Goal: Contribute content

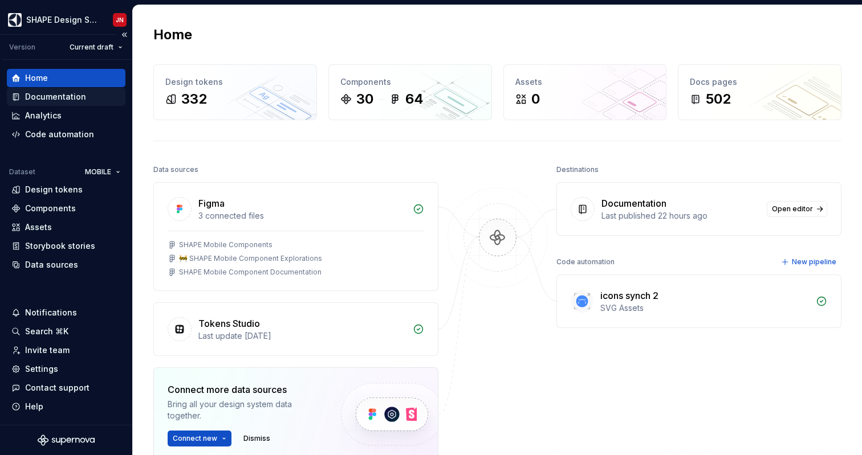
click at [78, 95] on div "Documentation" at bounding box center [55, 96] width 61 height 11
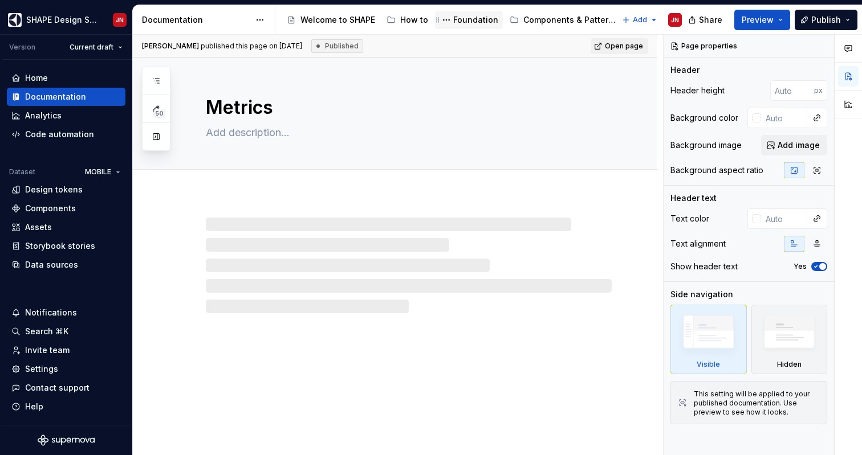
click at [474, 23] on div "Foundation" at bounding box center [475, 19] width 45 height 11
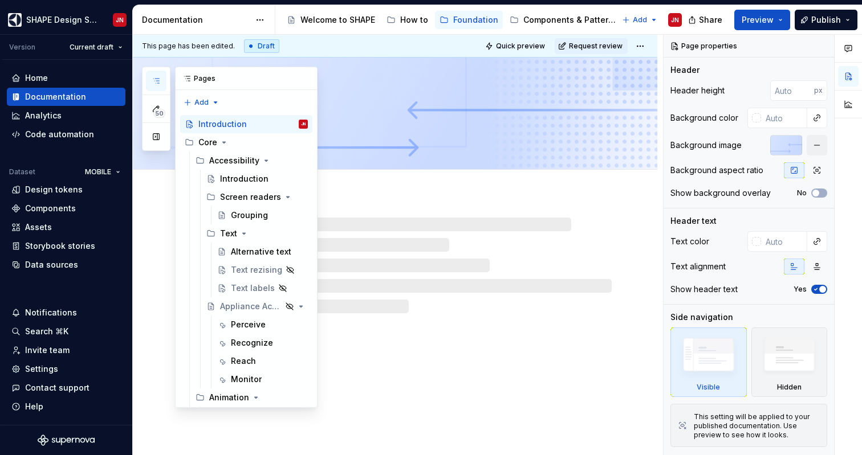
click at [155, 86] on button "button" at bounding box center [156, 81] width 21 height 21
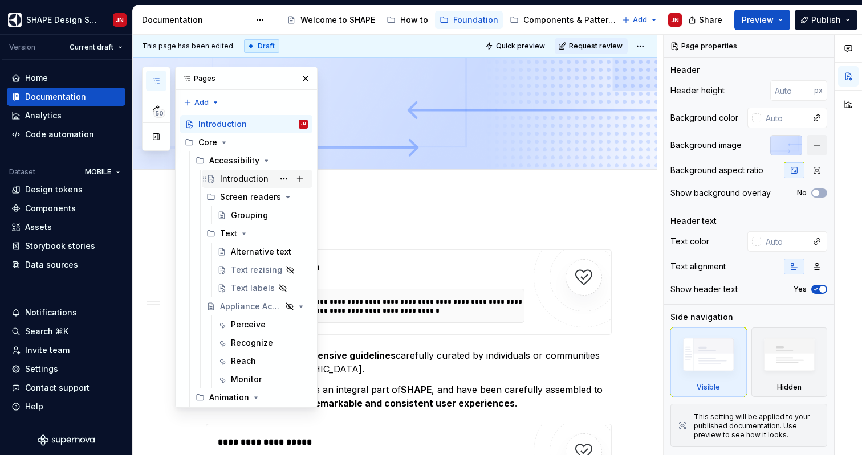
click at [235, 181] on div "Introduction" at bounding box center [244, 178] width 48 height 11
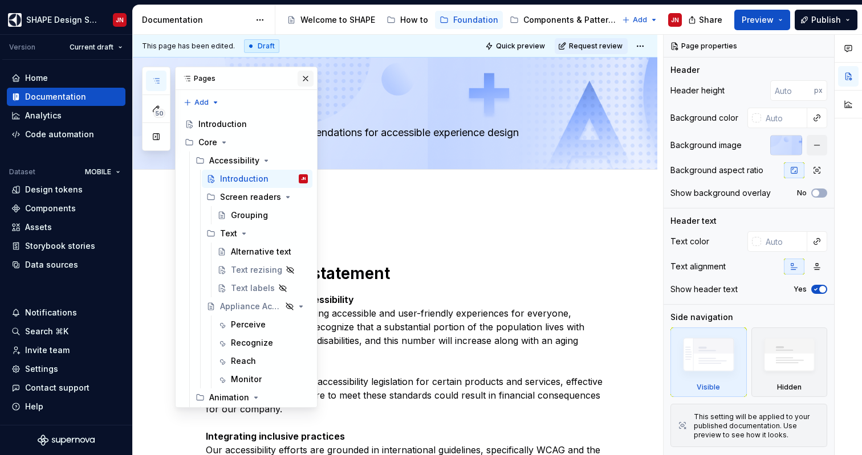
click at [306, 83] on button "button" at bounding box center [306, 79] width 16 height 16
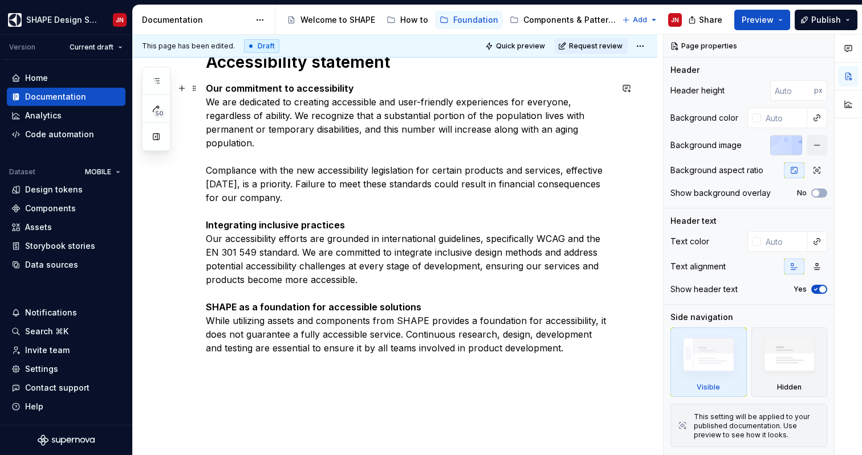
scroll to position [160, 0]
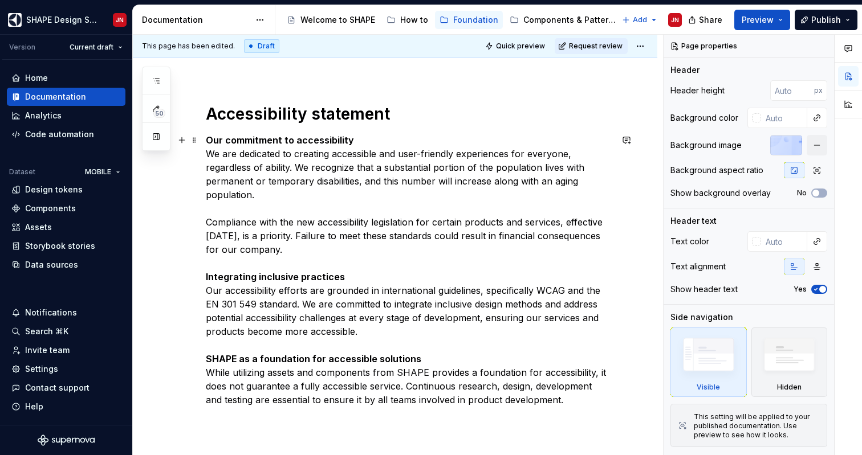
click at [207, 222] on p "Our commitment to accessibility We are dedicated to creating accessible and use…" at bounding box center [409, 270] width 406 height 274
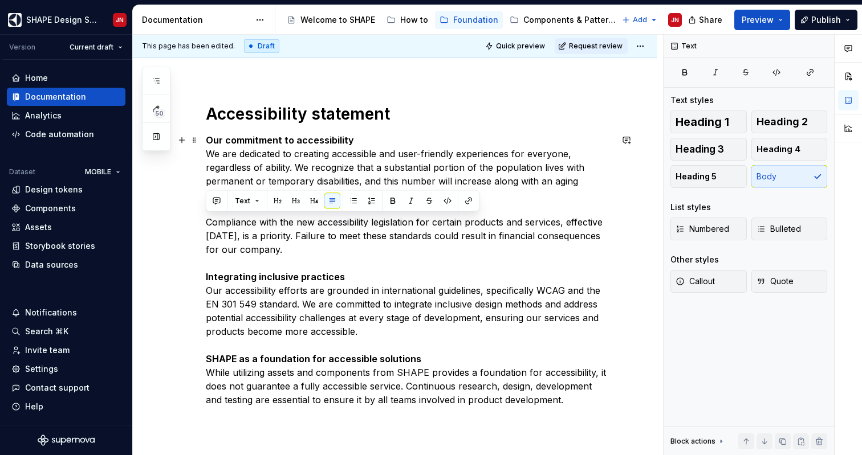
click at [347, 250] on p "Our commitment to accessibility We are dedicated to creating accessible and use…" at bounding box center [409, 270] width 406 height 274
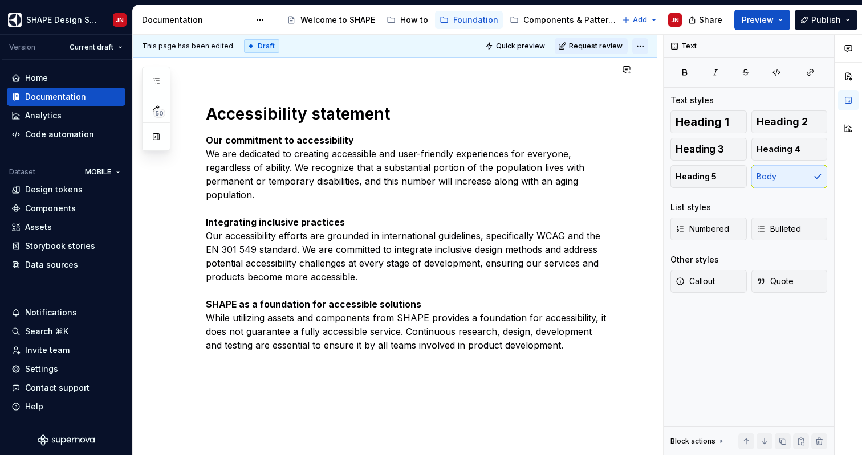
click at [649, 45] on html "SHAPE Design System JN Version Current draft Home Documentation Analytics Code …" at bounding box center [431, 227] width 862 height 455
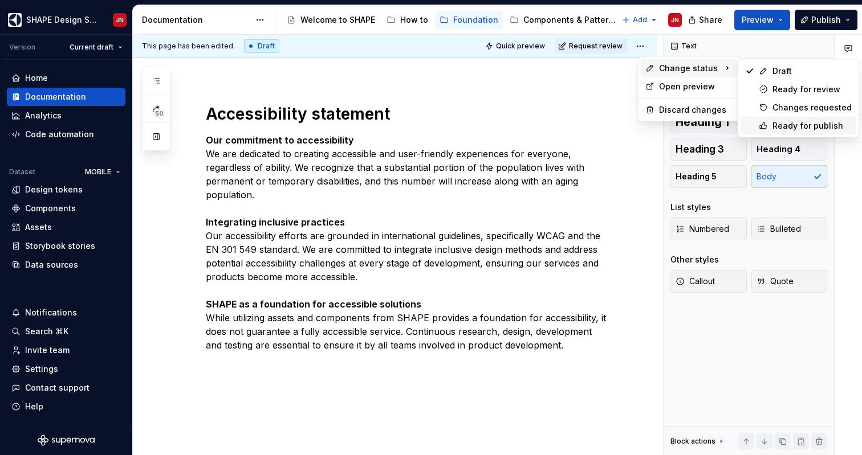
click at [769, 124] on div "Ready for publish" at bounding box center [798, 126] width 116 height 18
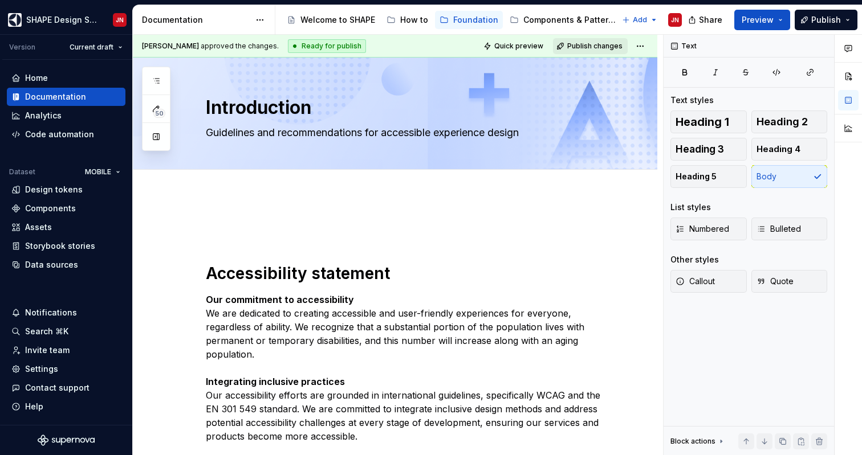
click at [597, 47] on span "Publish changes" at bounding box center [594, 46] width 55 height 9
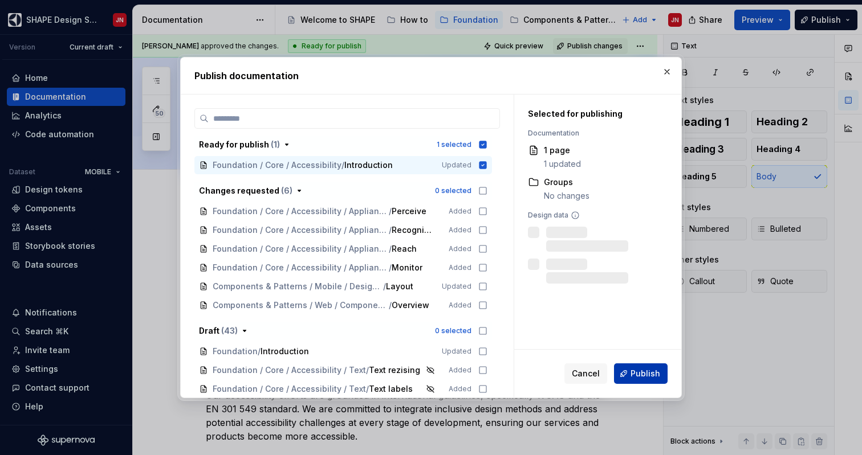
click at [636, 375] on span "Publish" at bounding box center [645, 373] width 30 height 11
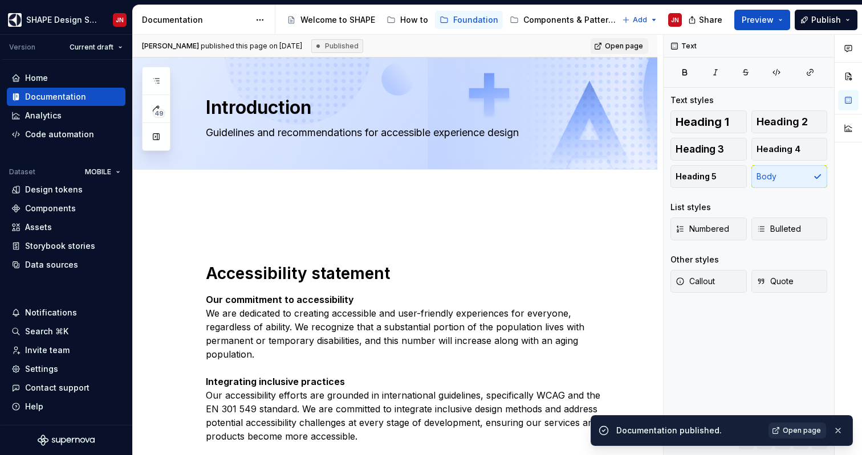
click at [795, 434] on span "Open page" at bounding box center [802, 430] width 38 height 9
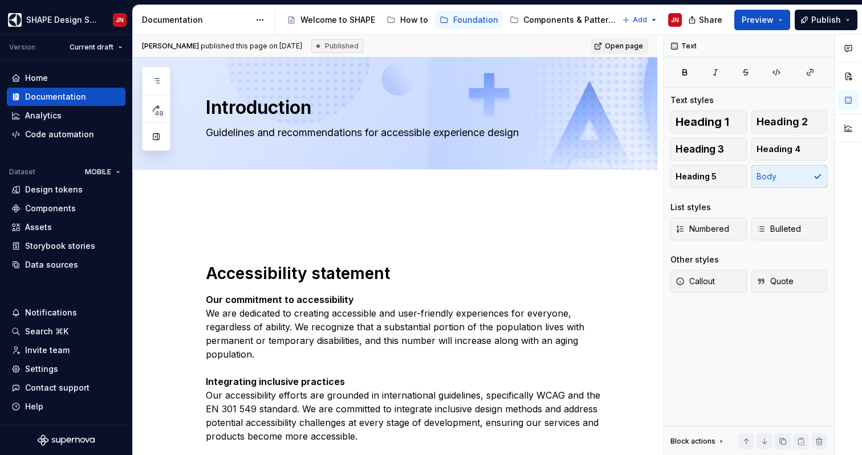
type textarea "*"
